Goal: Check status

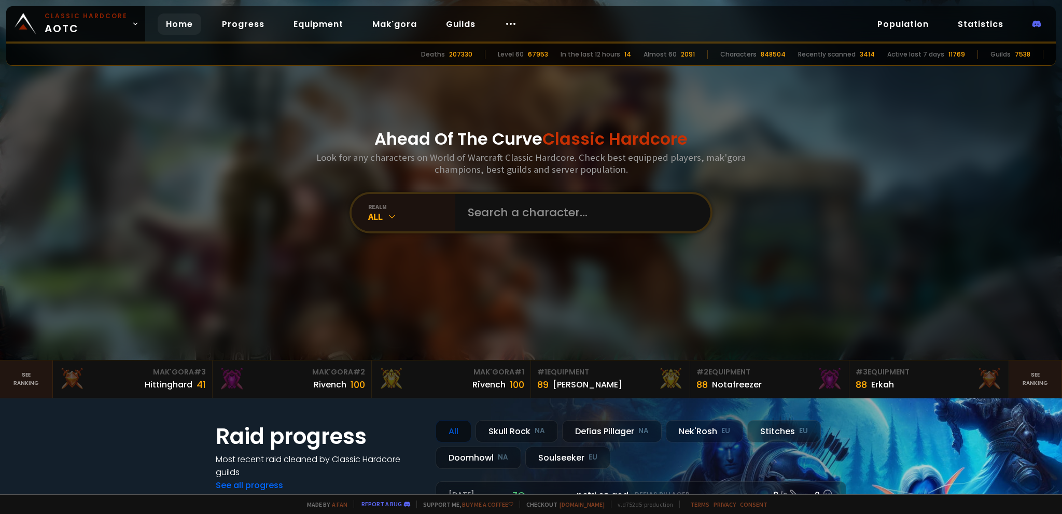
drag, startPoint x: 0, startPoint y: 0, endPoint x: 467, endPoint y: 136, distance: 486.7
click at [467, 136] on h1 "Ahead Of The Curve Classic Hardcore" at bounding box center [530, 139] width 313 height 25
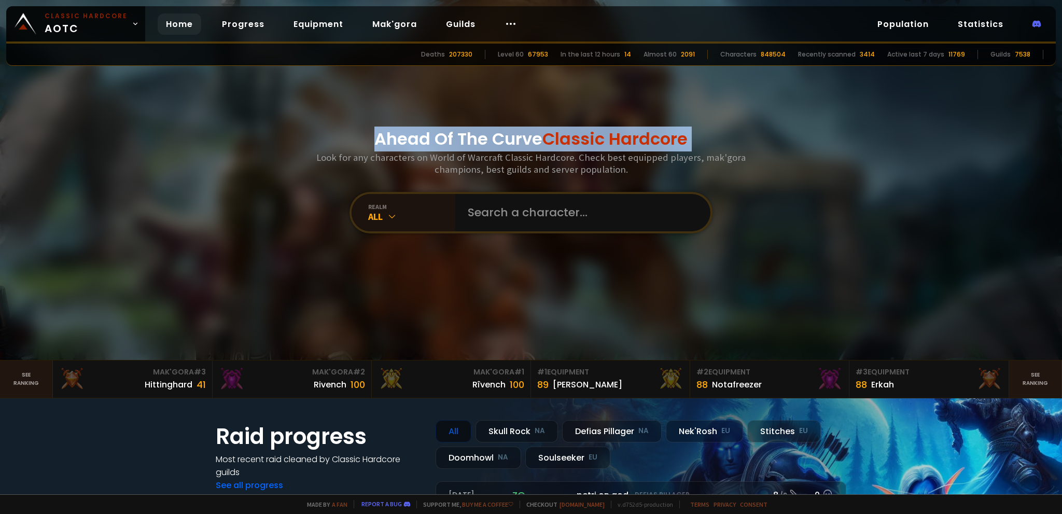
click at [467, 136] on h1 "Ahead Of The Curve Classic Hardcore" at bounding box center [530, 139] width 313 height 25
click at [494, 141] on h1 "Ahead Of The Curve Classic Hardcore" at bounding box center [530, 139] width 313 height 25
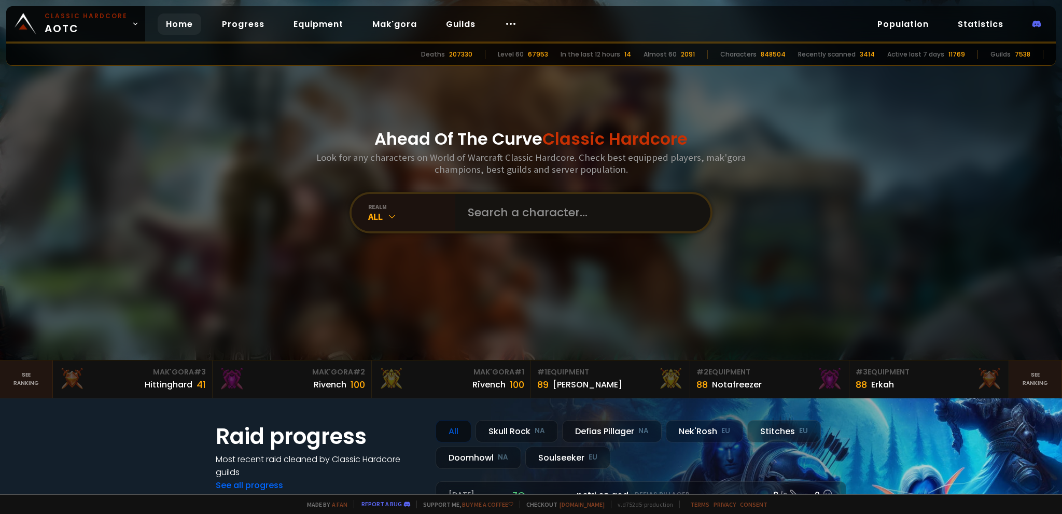
click at [510, 219] on input "text" at bounding box center [579, 212] width 236 height 37
paste input "ultrapikaboo"
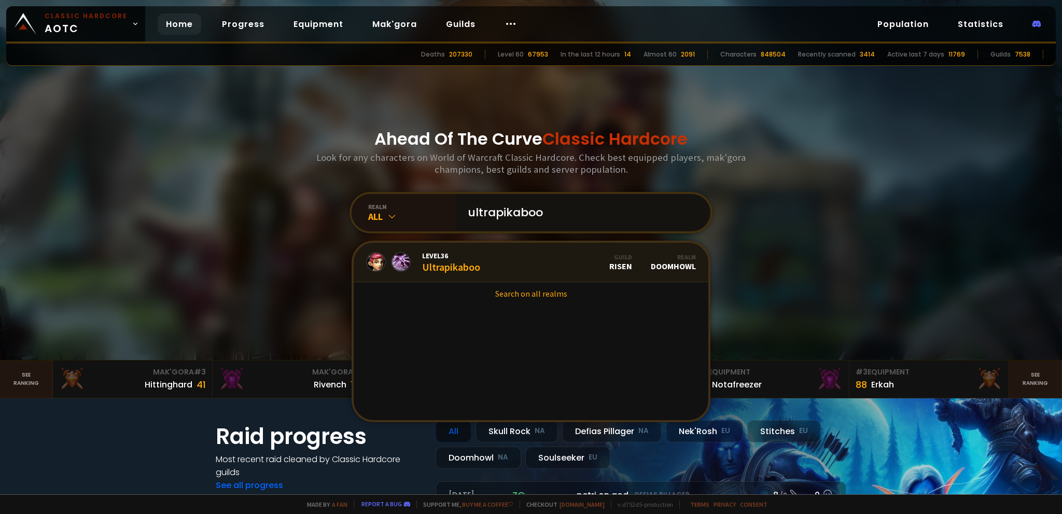
type input "ultrapikaboo"
click at [438, 257] on span "Level 36" at bounding box center [451, 255] width 58 height 9
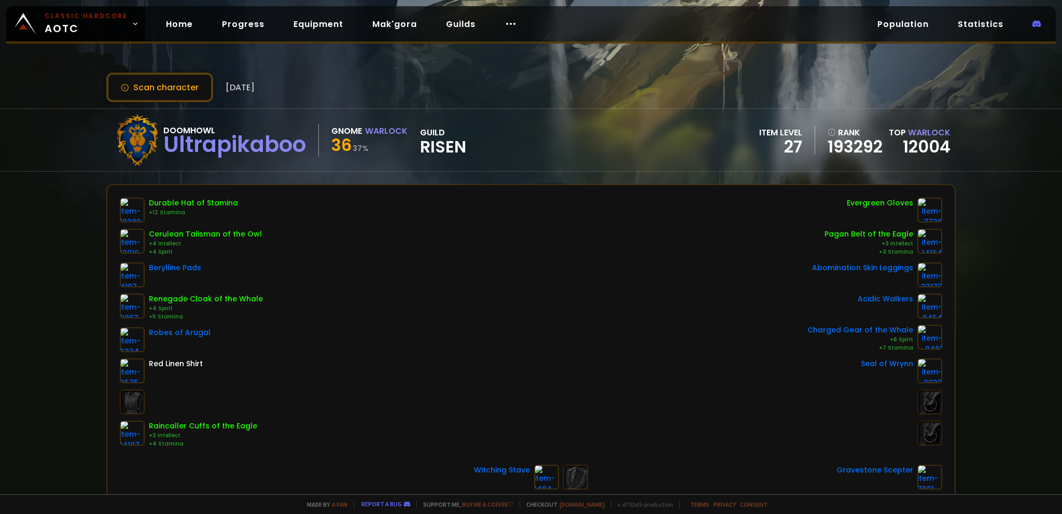
click at [429, 147] on span "Risen" at bounding box center [443, 147] width 46 height 16
click at [442, 147] on span "Risen" at bounding box center [443, 147] width 46 height 16
click at [781, 144] on div "27" at bounding box center [780, 147] width 43 height 16
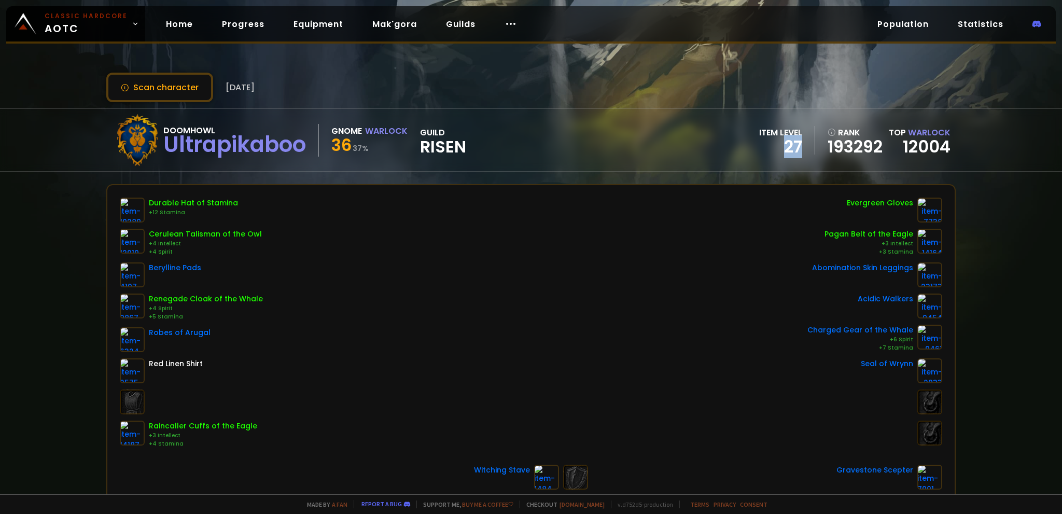
click at [784, 143] on div "27" at bounding box center [780, 147] width 43 height 16
click at [194, 128] on div "Doomhowl" at bounding box center [234, 130] width 143 height 13
click at [190, 143] on div "Ultrapikaboo" at bounding box center [234, 145] width 143 height 16
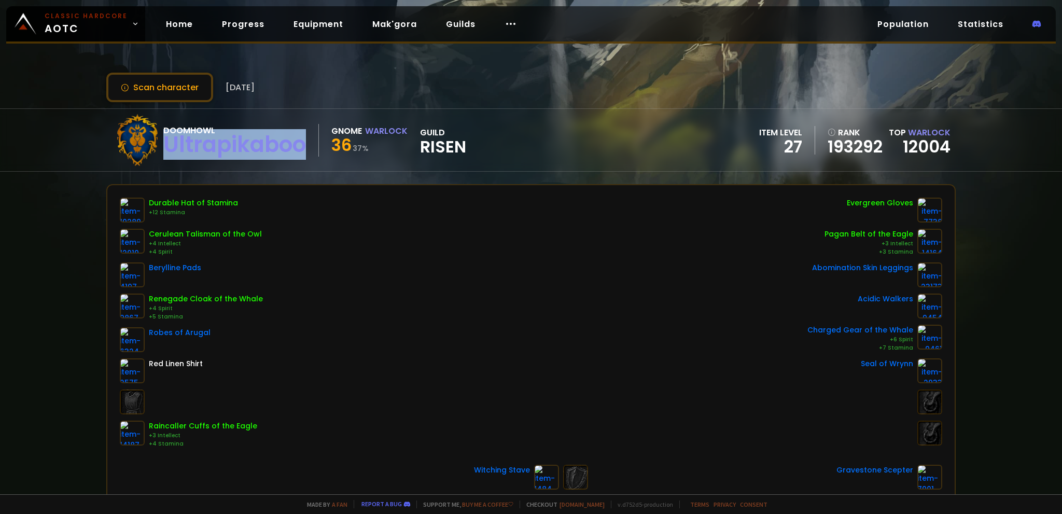
click at [190, 143] on div "Ultrapikaboo" at bounding box center [234, 145] width 143 height 16
click at [187, 127] on div "Doomhowl" at bounding box center [234, 130] width 143 height 13
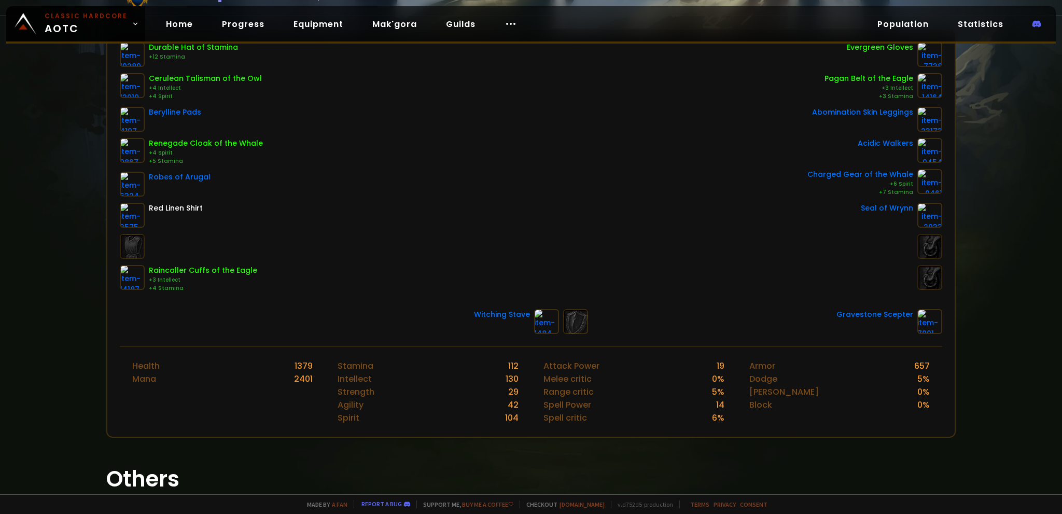
click at [354, 194] on div "Durable Hat of Stamina +12 Stamina Cerulean Talisman of the Owl +4 Intellect +4…" at bounding box center [531, 167] width 822 height 250
